Goal: Task Accomplishment & Management: Complete application form

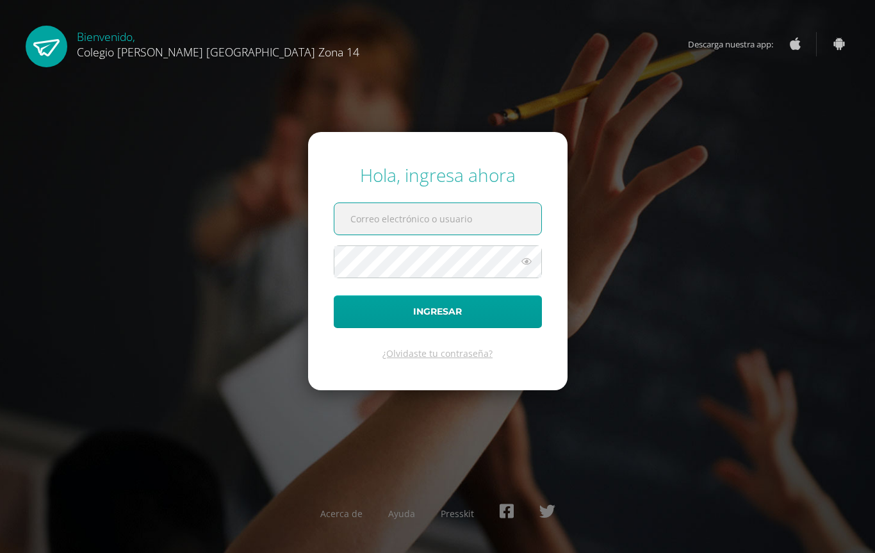
click at [459, 222] on input "text" at bounding box center [437, 218] width 207 height 31
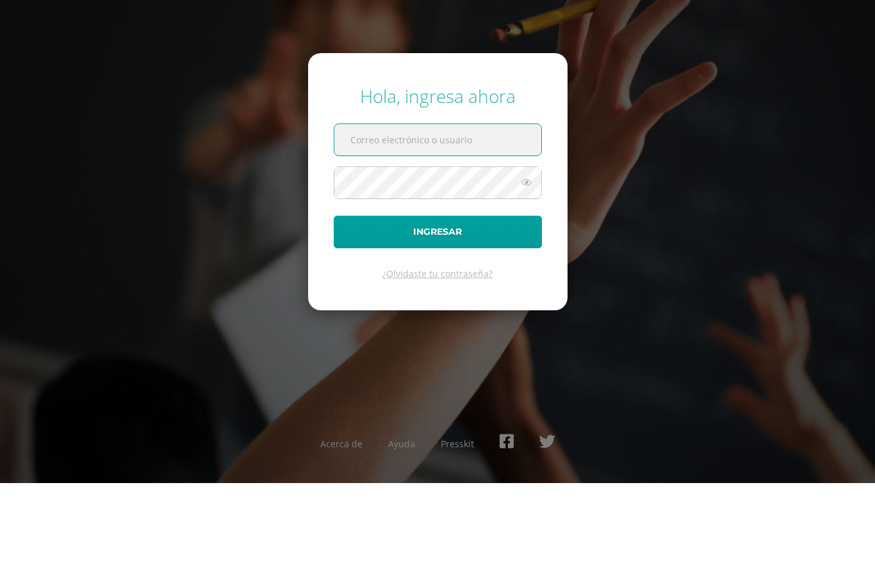
click at [481, 213] on input "text" at bounding box center [437, 228] width 207 height 31
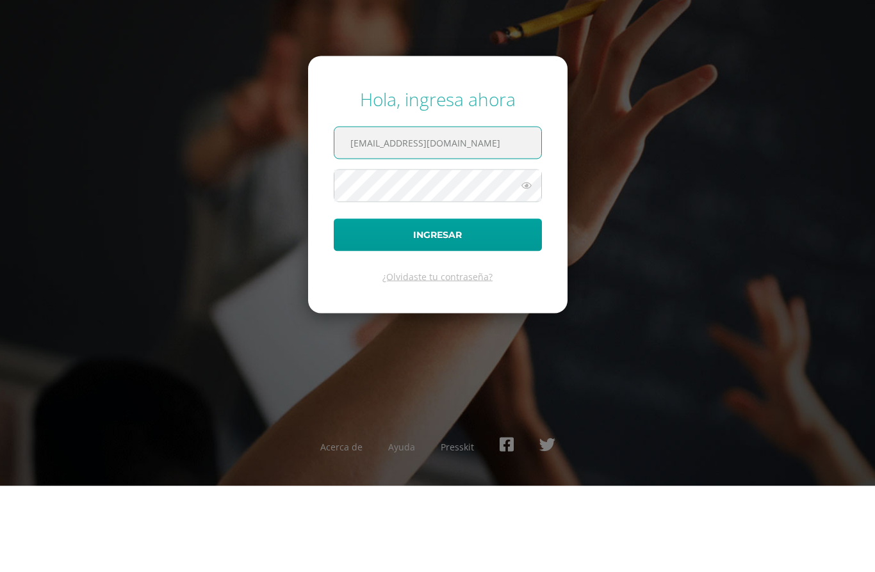
click at [532, 264] on icon at bounding box center [526, 271] width 17 height 15
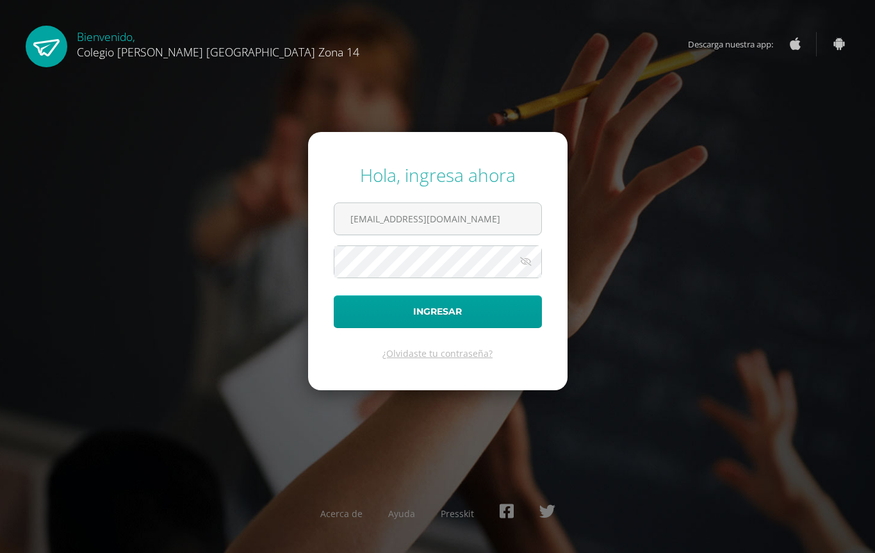
click at [474, 307] on button "Ingresar" at bounding box center [438, 311] width 208 height 33
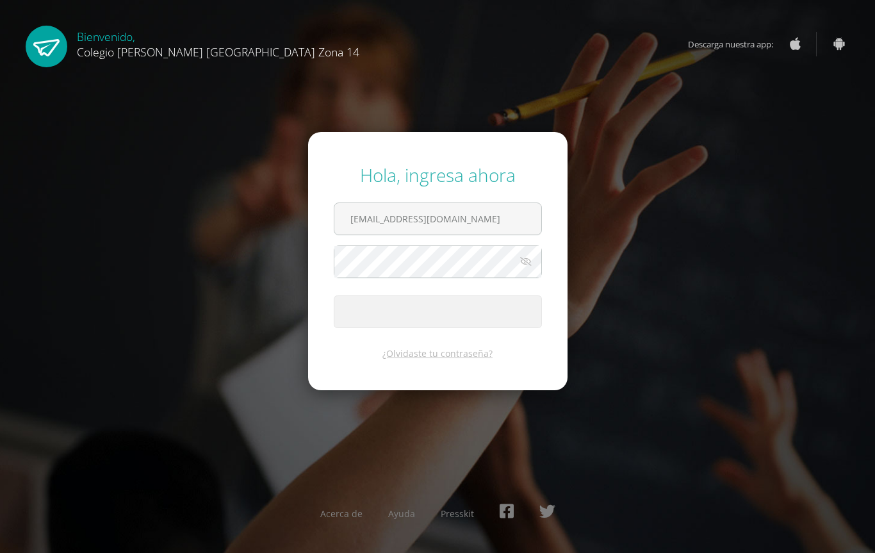
click at [480, 314] on span "submit" at bounding box center [437, 311] width 207 height 31
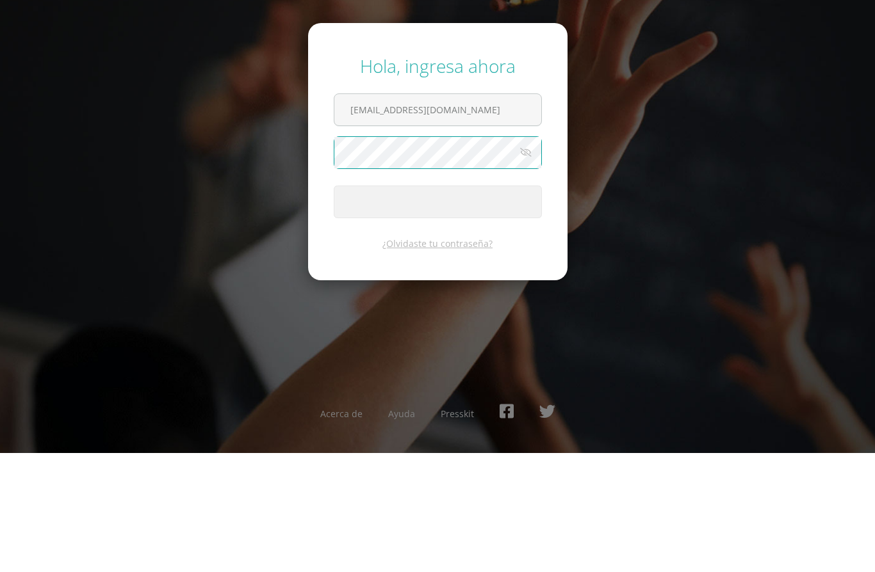
click at [437, 305] on button "Ingresar" at bounding box center [438, 321] width 208 height 33
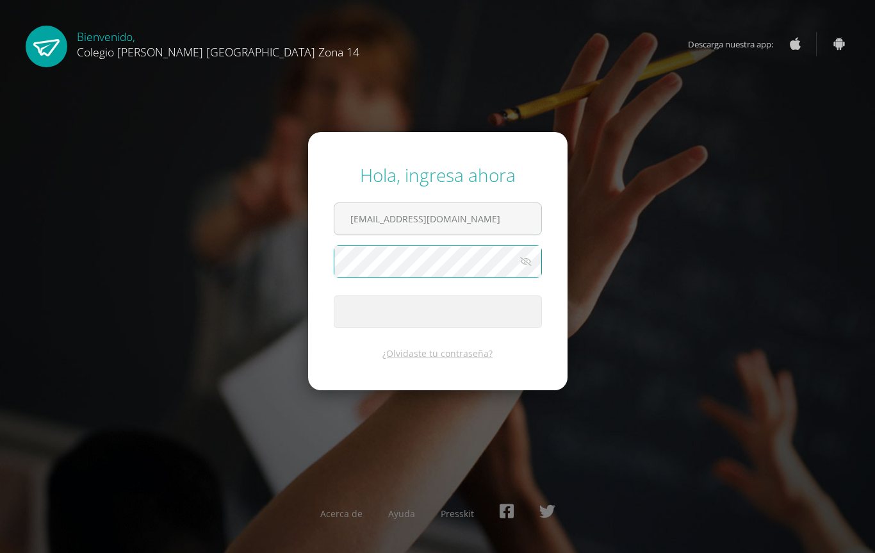
click at [510, 231] on input "marcelamoreno14@colegioselshaddai.edu.gt" at bounding box center [437, 218] width 207 height 31
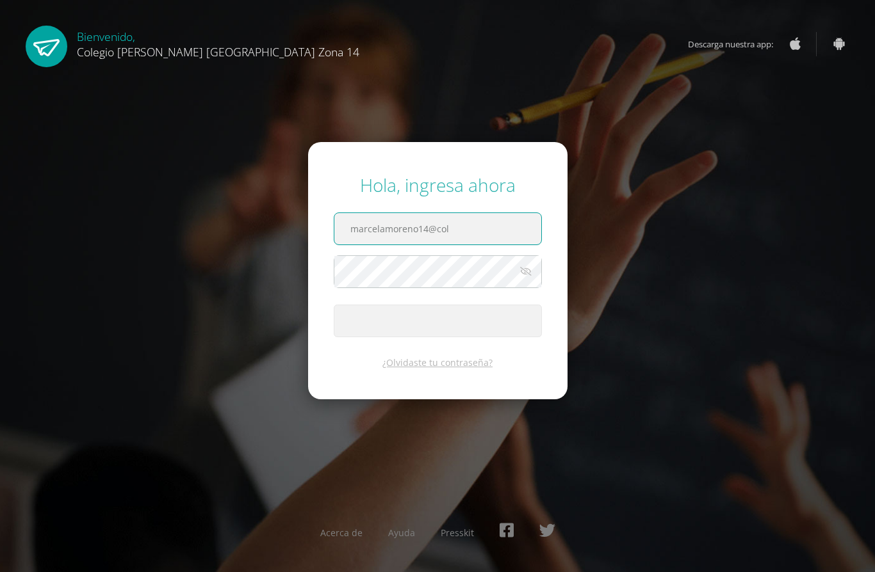
type input "marcelamoreno14@"
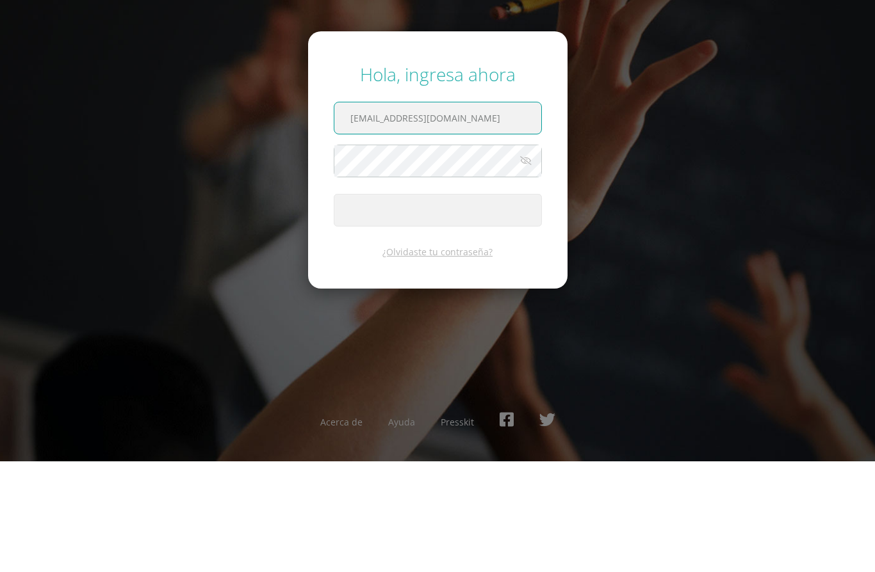
type input "[EMAIL_ADDRESS][DOMAIN_NAME]"
click at [489, 305] on span "submit" at bounding box center [437, 320] width 207 height 31
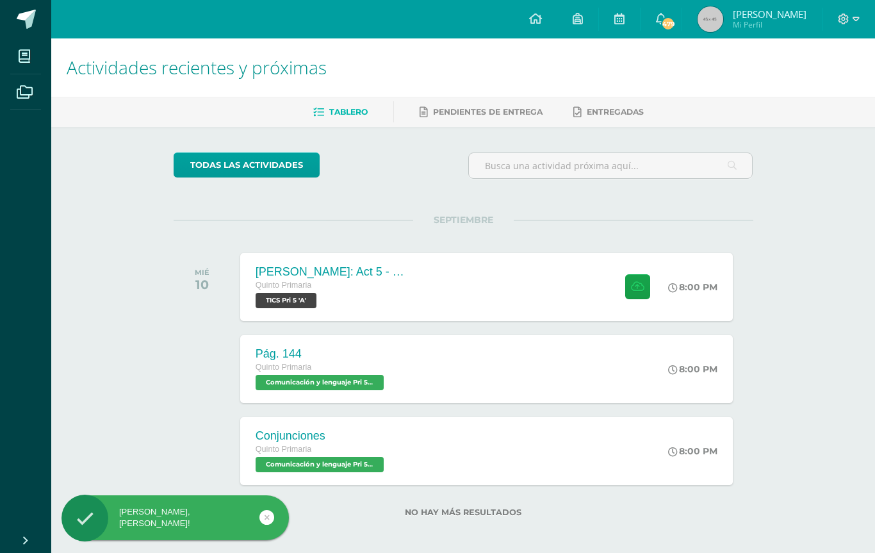
click at [848, 17] on icon at bounding box center [844, 19] width 12 height 12
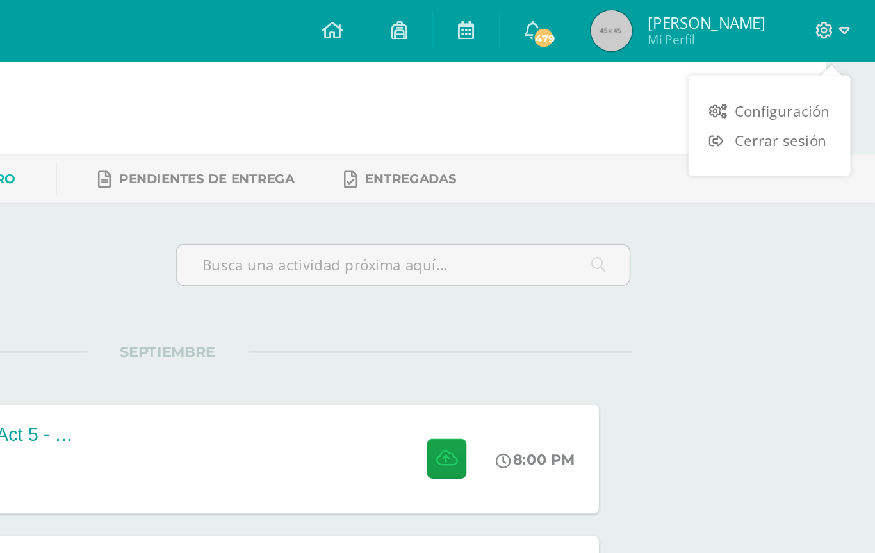
scroll to position [0, 31]
click at [787, 92] on span "Cerrar sesión" at bounding box center [816, 88] width 58 height 12
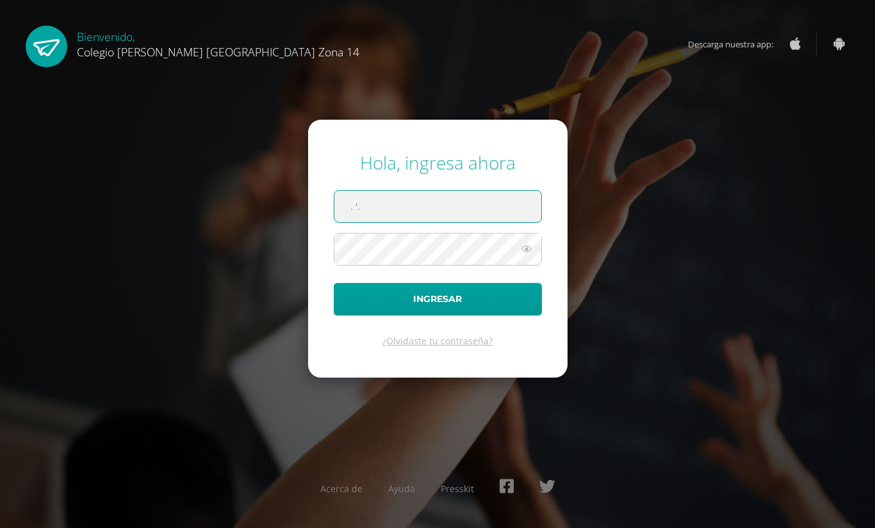
type input ". '."
click at [575, 80] on div "Hola, ingresa ahora . '. Ingresar ¿Olvidaste tu contraseña? Acerca de Ayuda Pre…" at bounding box center [437, 264] width 885 height 528
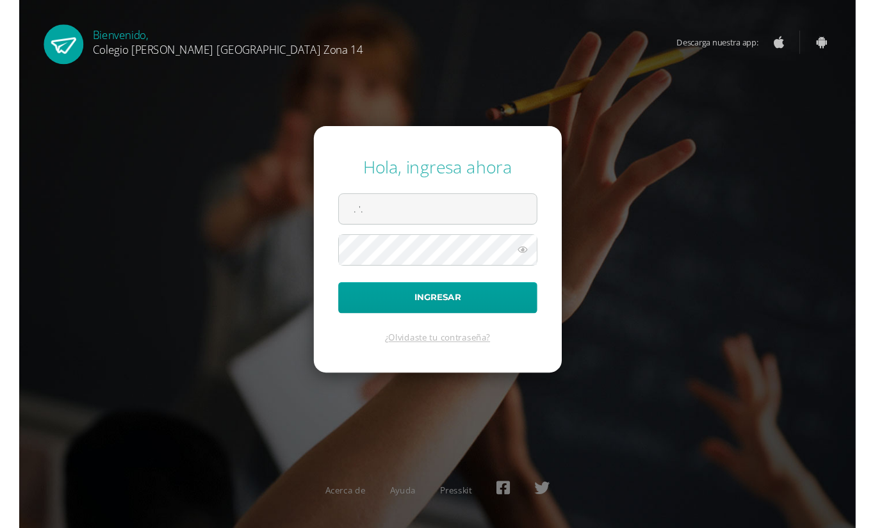
scroll to position [0, 5]
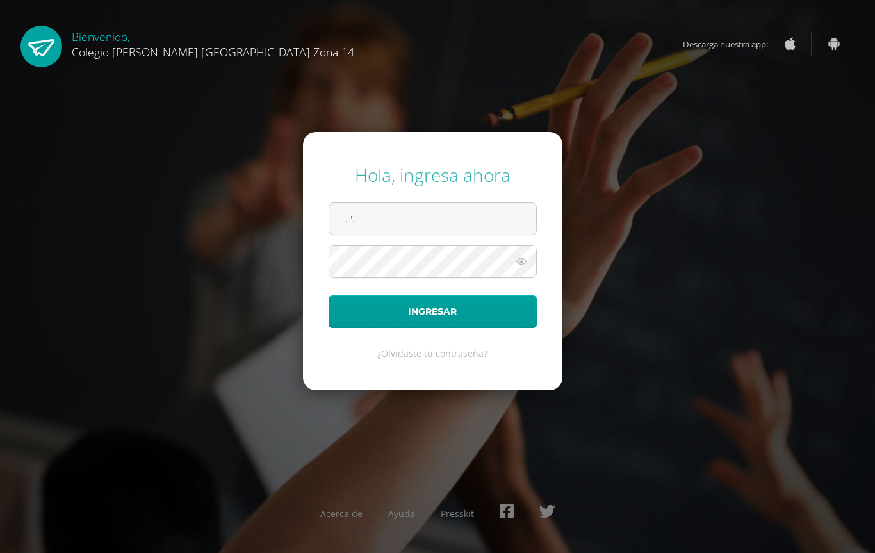
click at [455, 221] on input ". '." at bounding box center [432, 218] width 207 height 31
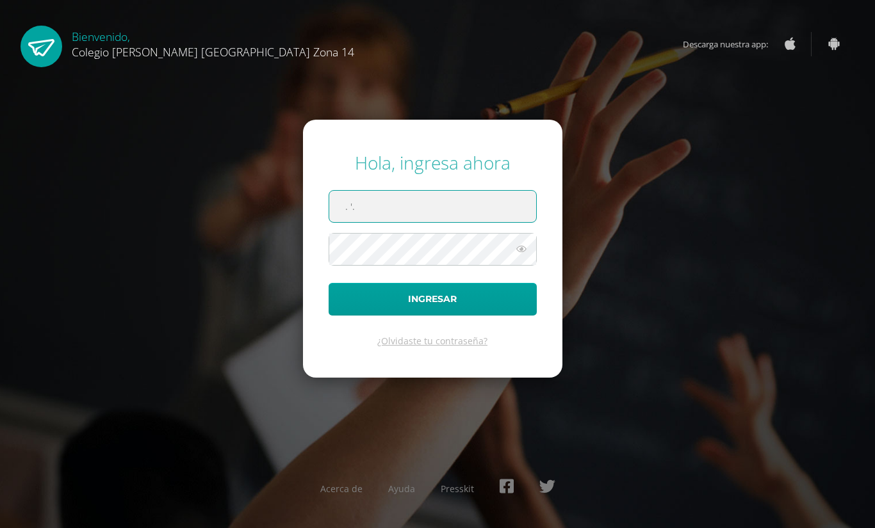
click at [443, 207] on input ". '." at bounding box center [432, 206] width 207 height 31
click at [448, 195] on input ". '." at bounding box center [432, 206] width 207 height 31
click at [458, 204] on input ". '." at bounding box center [432, 206] width 207 height 31
click at [477, 212] on input ". '." at bounding box center [432, 206] width 207 height 31
click at [500, 207] on input ". '." at bounding box center [432, 206] width 207 height 31
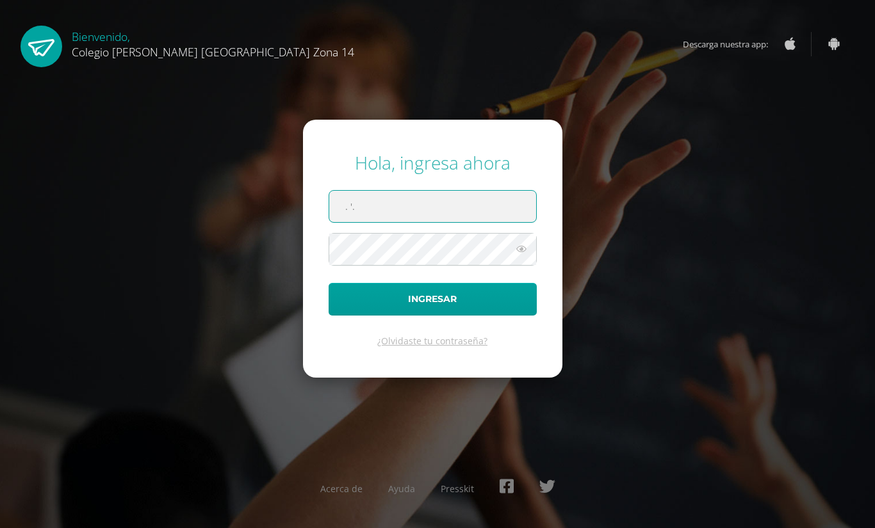
click at [432, 299] on button "Ingresar" at bounding box center [433, 299] width 208 height 33
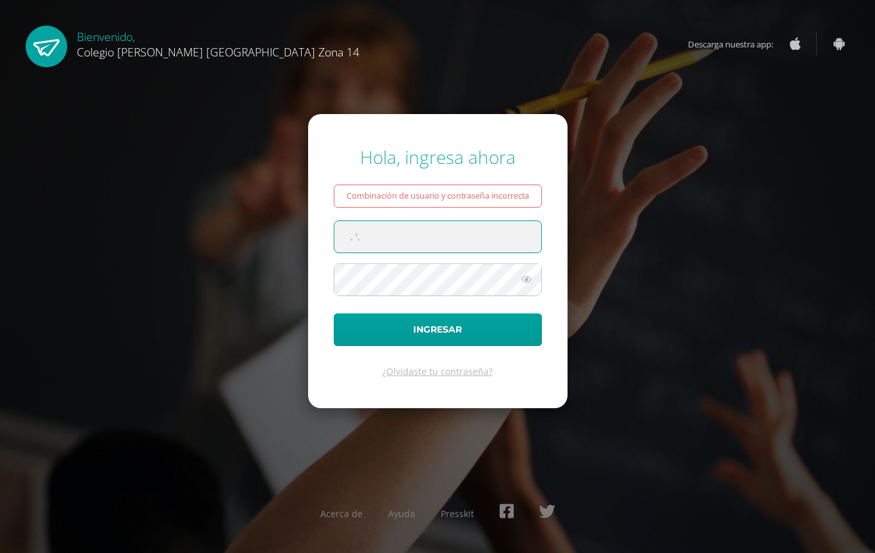
click at [476, 239] on input ". '." at bounding box center [437, 236] width 207 height 31
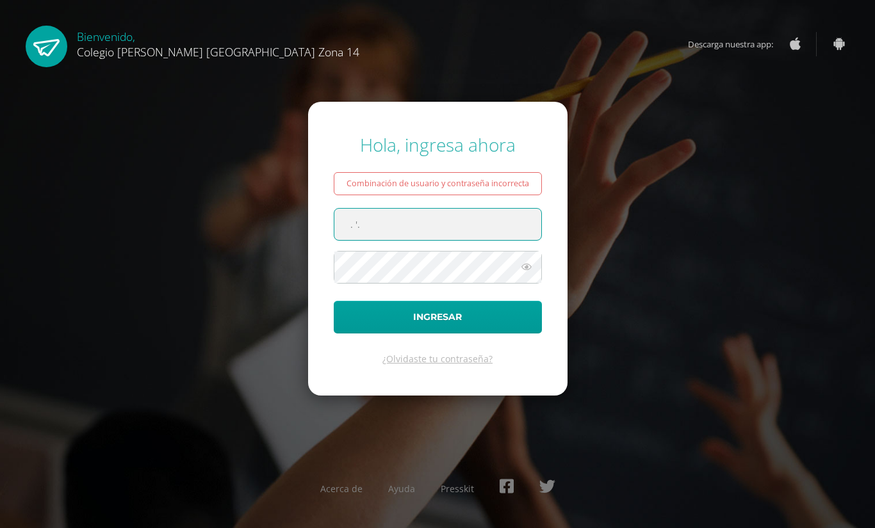
click at [451, 223] on input ". '." at bounding box center [437, 224] width 207 height 31
click at [437, 316] on button "Ingresar" at bounding box center [438, 317] width 208 height 33
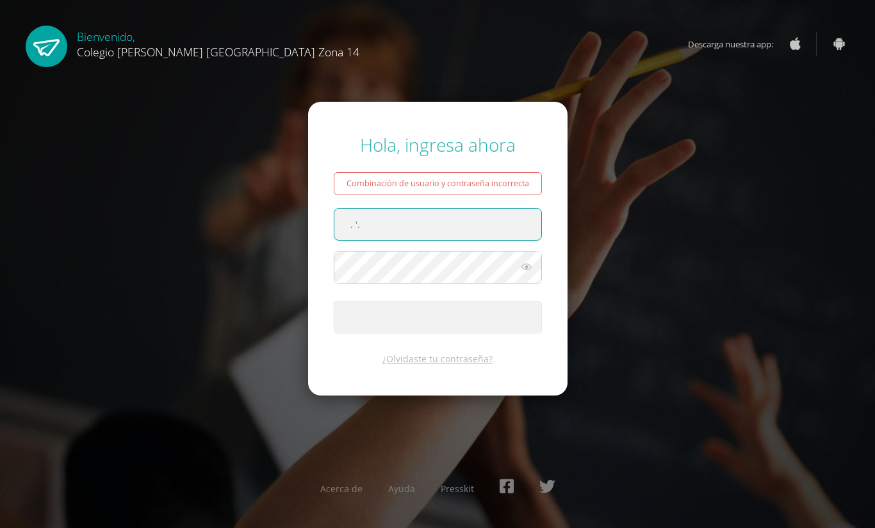
click at [437, 316] on button "Ingresar" at bounding box center [438, 317] width 208 height 33
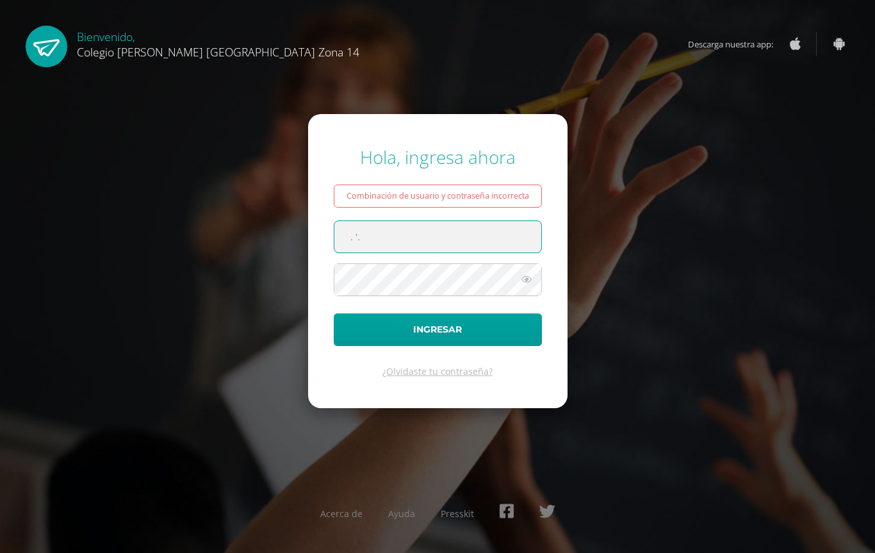
click at [462, 218] on form "Hola, ingresa ahora Combinación de usuario y contraseña incorrecta . '. Ingresa…" at bounding box center [437, 260] width 259 height 293
click at [470, 226] on input ". '." at bounding box center [437, 236] width 207 height 31
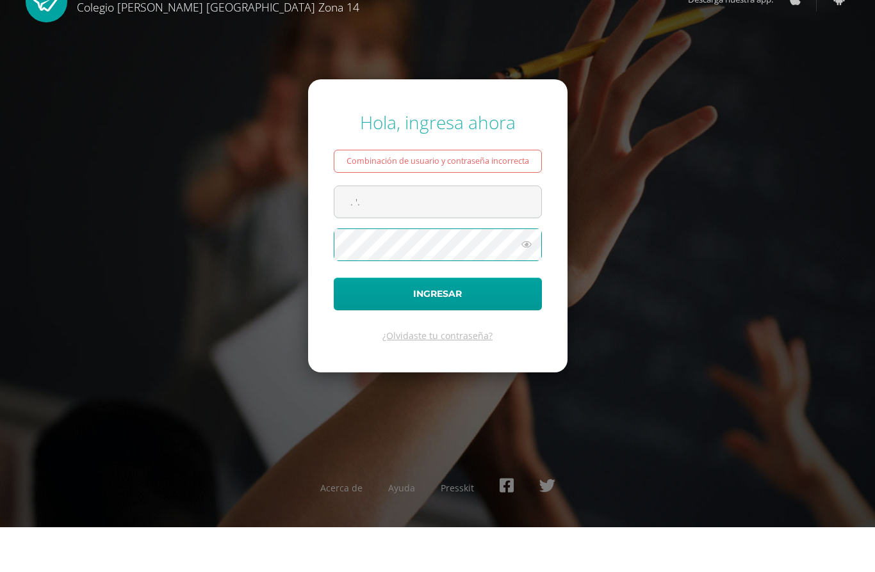
click at [508, 231] on input ". '." at bounding box center [437, 246] width 207 height 31
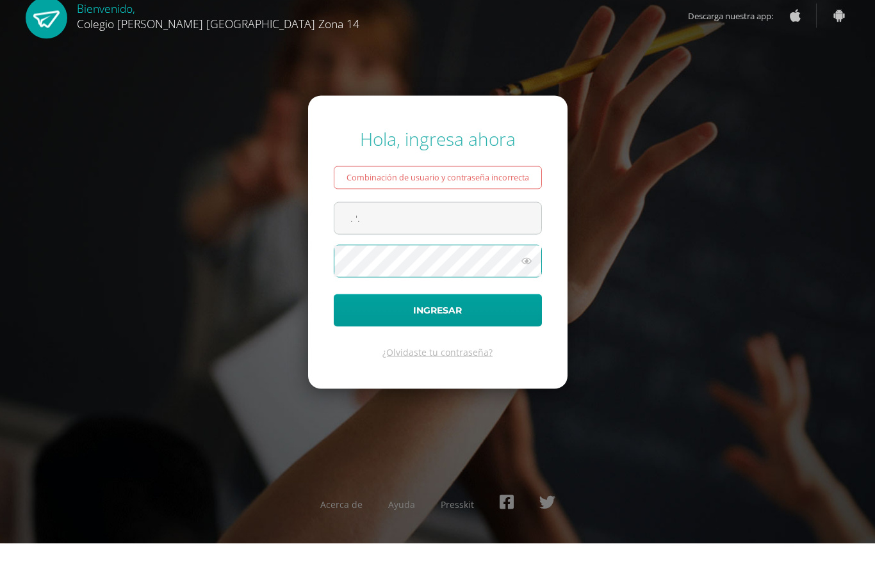
click at [444, 290] on form "Hola, ingresa ahora Combinación de usuario y contraseña incorrecta . '. Ingresa…" at bounding box center [437, 270] width 259 height 293
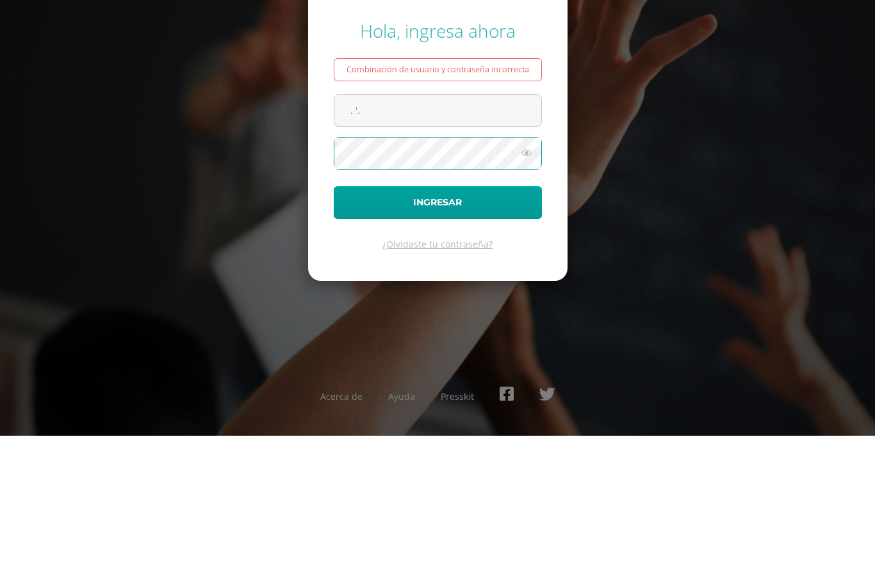
click at [377, 231] on input ". '." at bounding box center [437, 246] width 207 height 31
type input "."
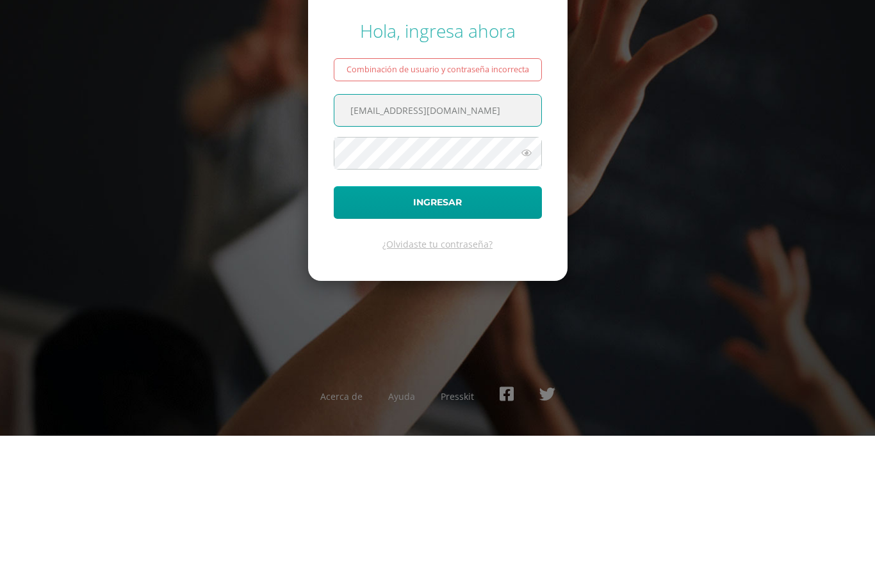
type input "monicacharchal14@colegioselshaddai.edu.gt"
click at [371, 323] on button "Ingresar" at bounding box center [438, 339] width 208 height 33
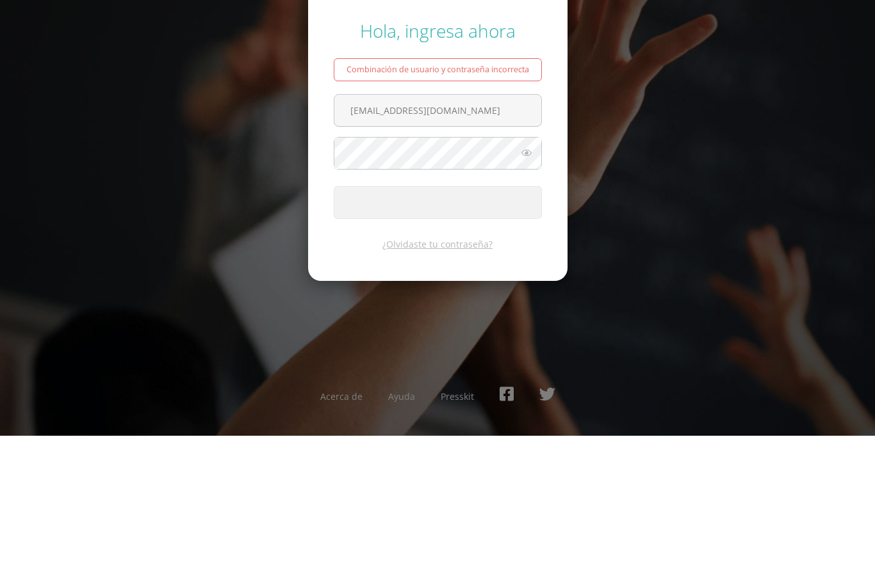
click at [379, 341] on span "submit" at bounding box center [437, 338] width 207 height 31
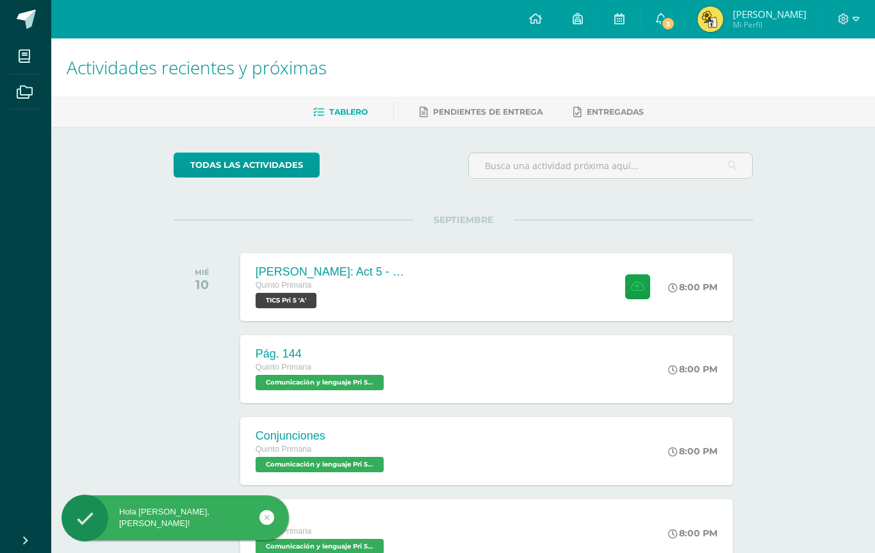
click at [642, 284] on icon at bounding box center [637, 286] width 13 height 11
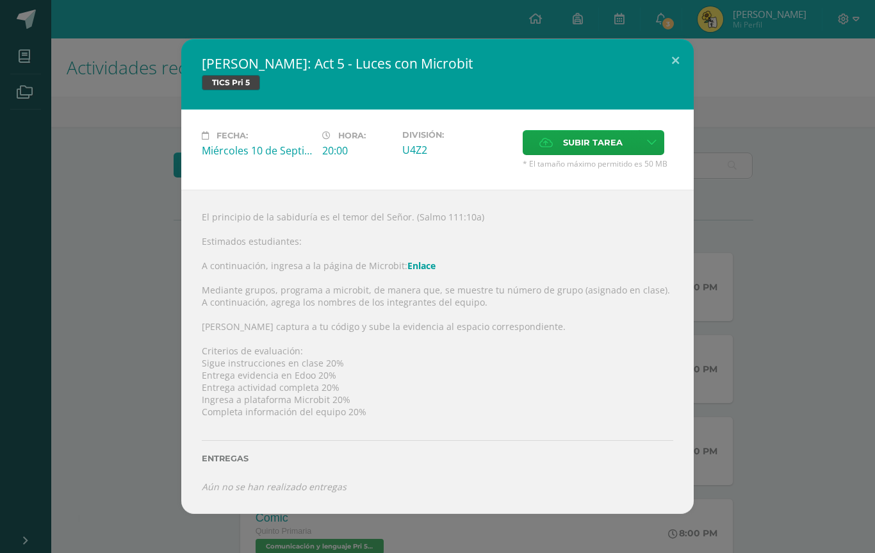
click at [594, 134] on span "Subir tarea" at bounding box center [593, 143] width 60 height 24
click at [0, 0] on input "Subir tarea" at bounding box center [0, 0] width 0 height 0
click at [601, 144] on span "Subir tarea" at bounding box center [593, 143] width 60 height 24
click at [0, 0] on input "Subir tarea" at bounding box center [0, 0] width 0 height 0
click at [608, 137] on span "Subir tarea" at bounding box center [593, 143] width 60 height 24
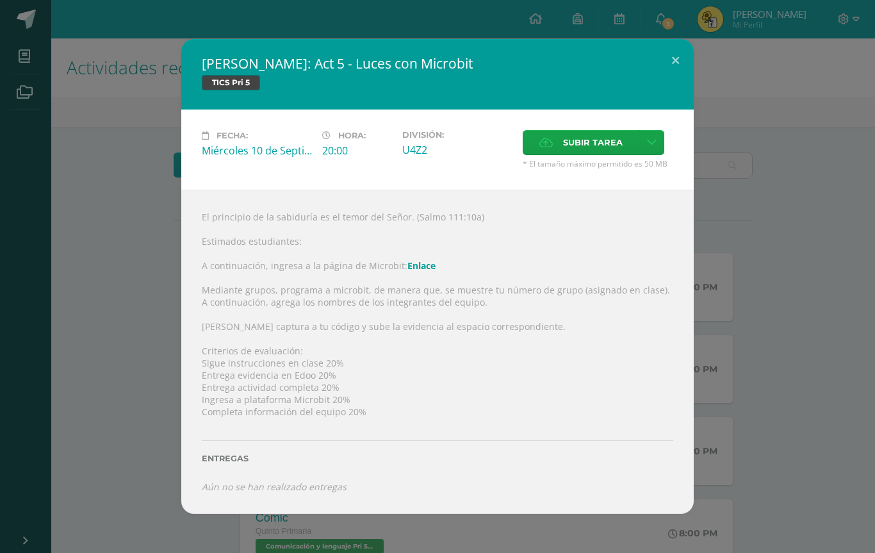
click at [0, 0] on input "Subir tarea" at bounding box center [0, 0] width 0 height 0
click at [872, 288] on div "ROB: Act 5 - Luces con Microbit TICS Pri 5 Fecha: Miércoles 10 de Septiembre Ho…" at bounding box center [437, 276] width 875 height 553
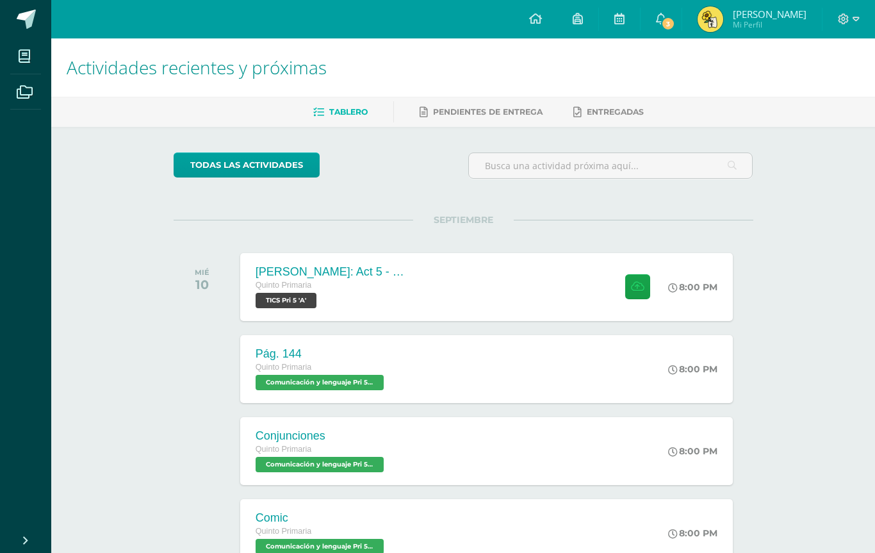
click at [632, 289] on icon at bounding box center [637, 286] width 13 height 11
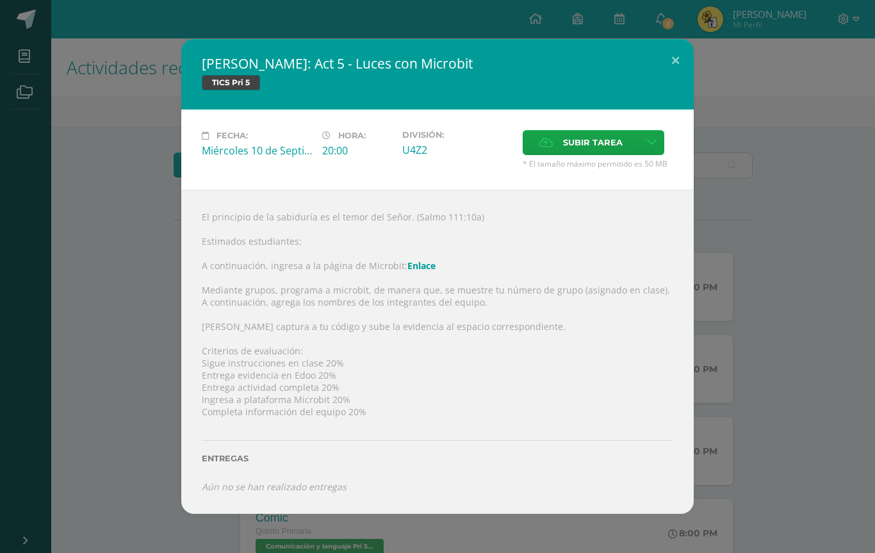
click at [599, 138] on span "Subir tarea" at bounding box center [593, 143] width 60 height 24
click at [0, 0] on input "Subir tarea" at bounding box center [0, 0] width 0 height 0
click at [613, 139] on span "Subir tarea" at bounding box center [593, 143] width 60 height 24
click at [0, 0] on input "Subir tarea" at bounding box center [0, 0] width 0 height 0
click at [622, 137] on label "Subir tarea" at bounding box center [581, 142] width 117 height 25
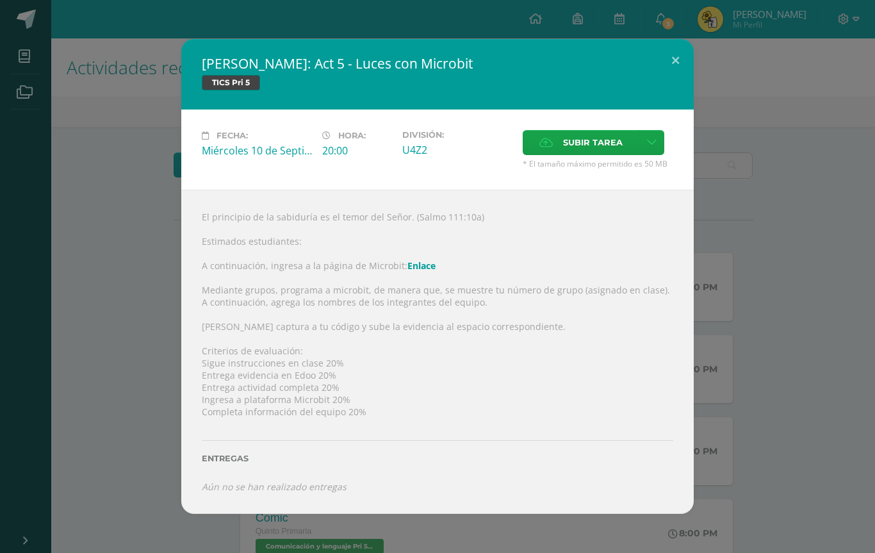
click at [0, 0] on input "Subir tarea" at bounding box center [0, 0] width 0 height 0
